Goal: Check status: Check status

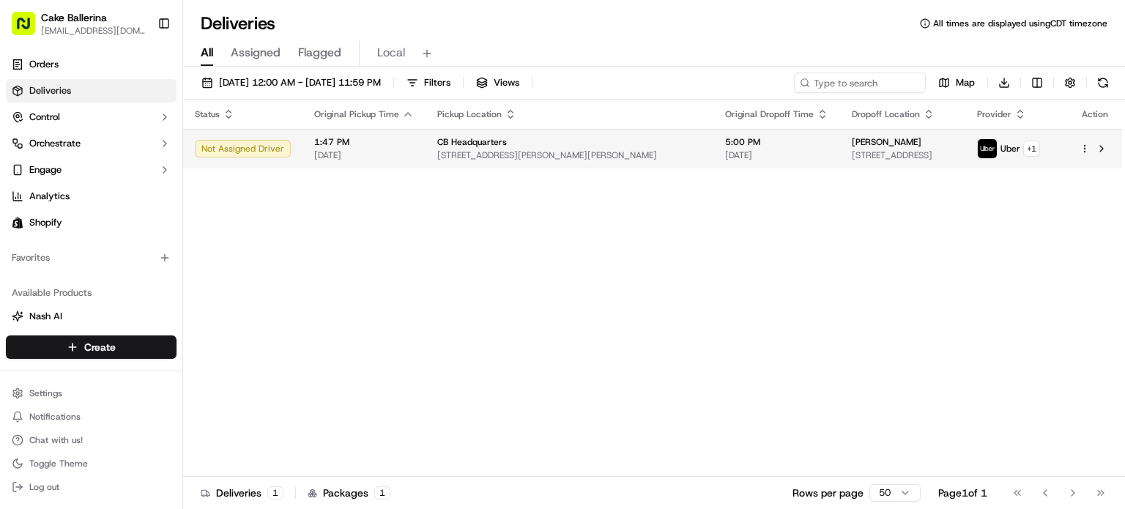
click at [725, 148] on div "5:00 PM [DATE]" at bounding box center [776, 148] width 103 height 25
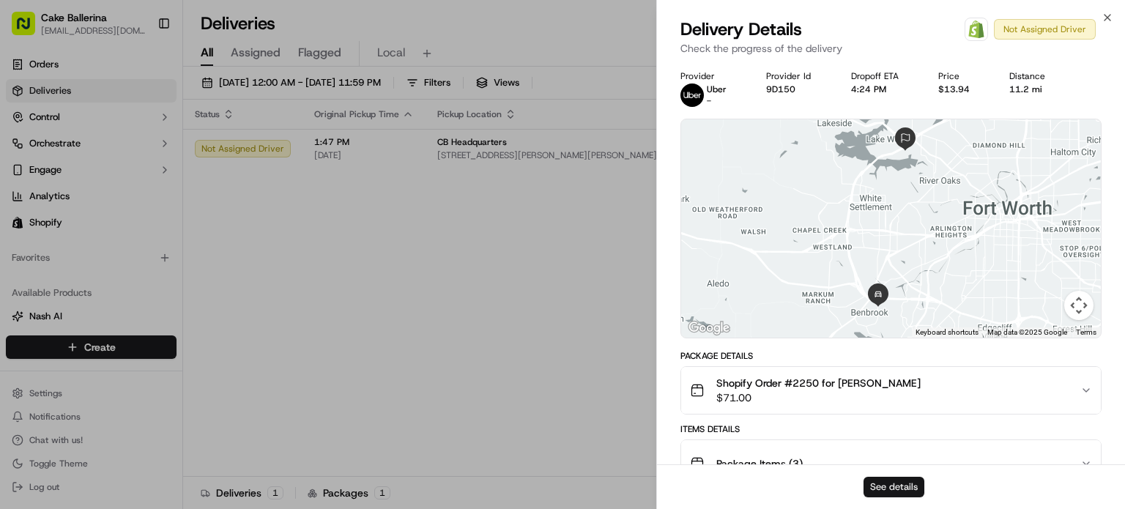
click at [912, 489] on button "See details" at bounding box center [894, 487] width 61 height 21
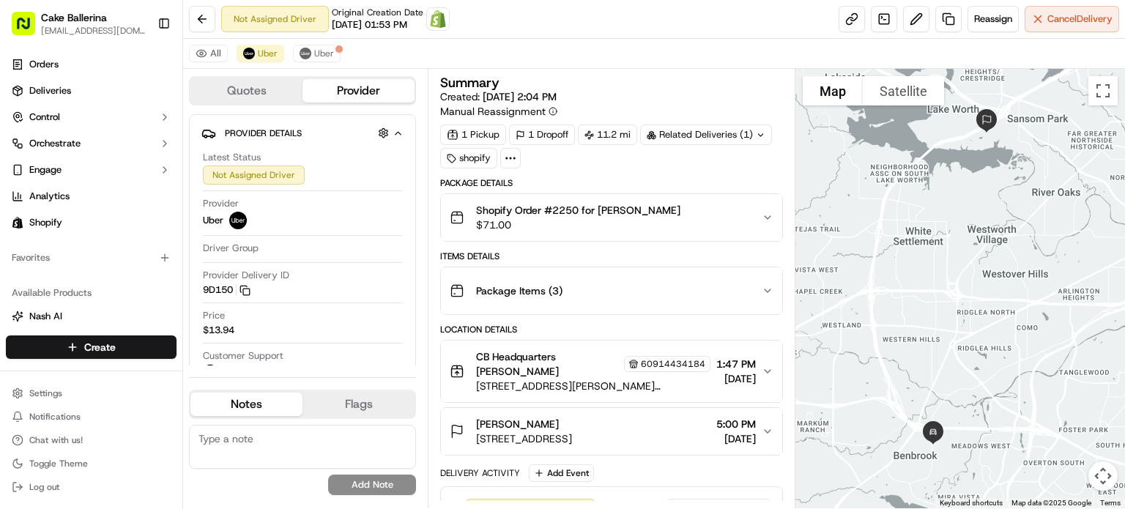
scroll to position [60, 0]
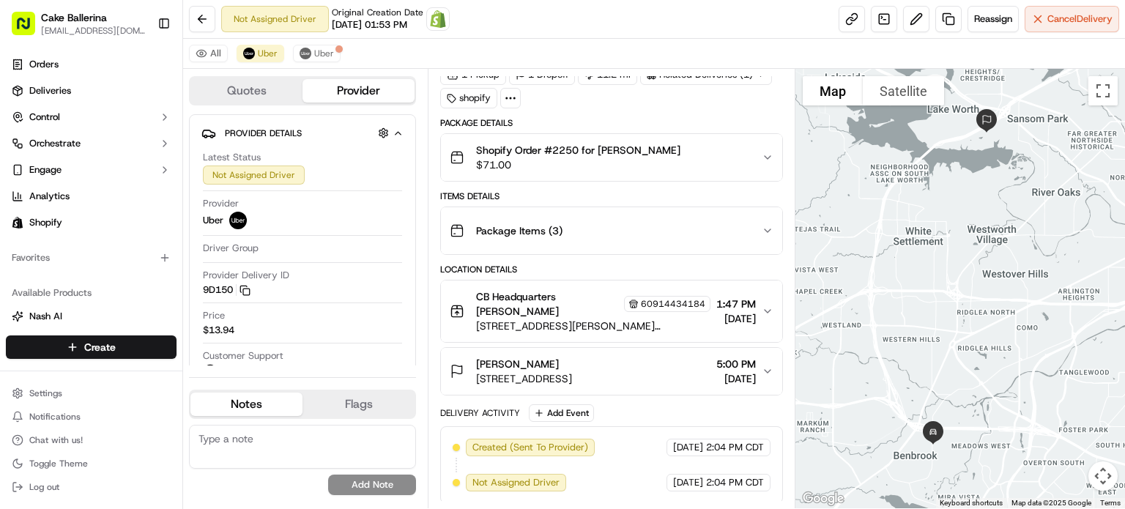
click at [765, 310] on icon "button" at bounding box center [768, 311] width 12 height 12
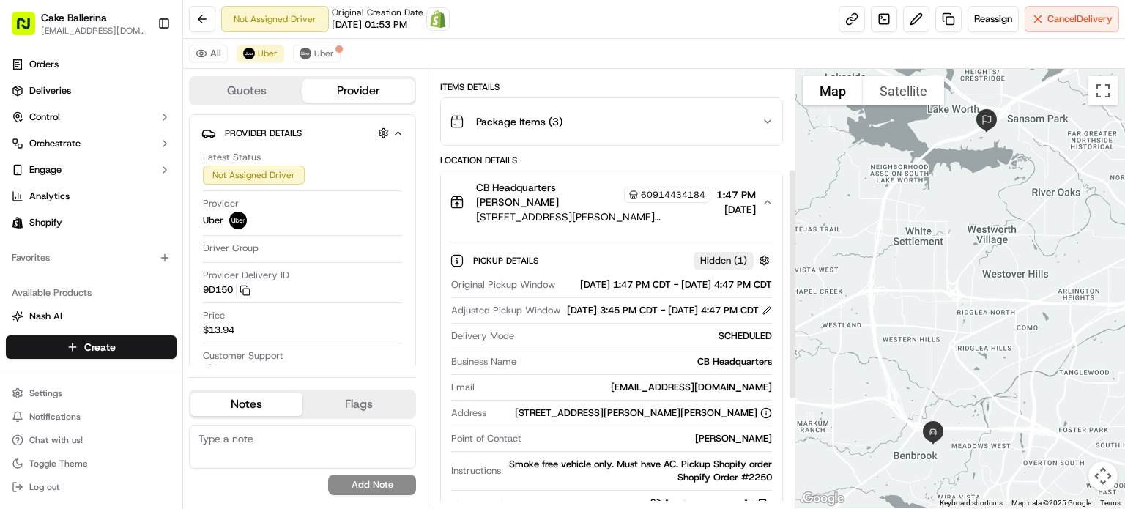
scroll to position [207, 0]
